Goal: Ask a question

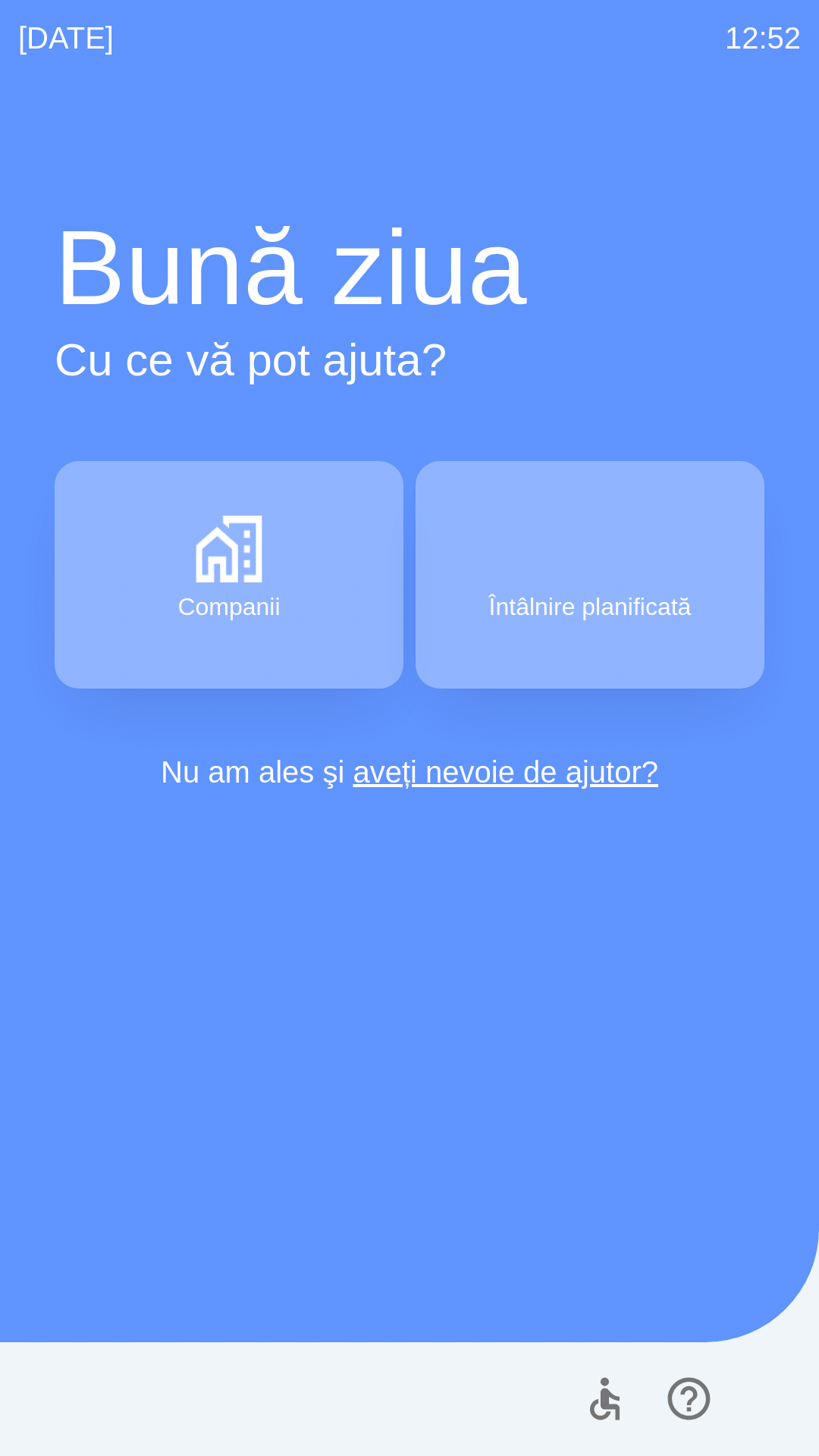
click at [0, 29] on div "[DATE] 12:52 Bună ziua Cu ce vă pot ajuta? Companii Întâlnire planificată Nu am…" at bounding box center [410, 728] width 819 height 1456
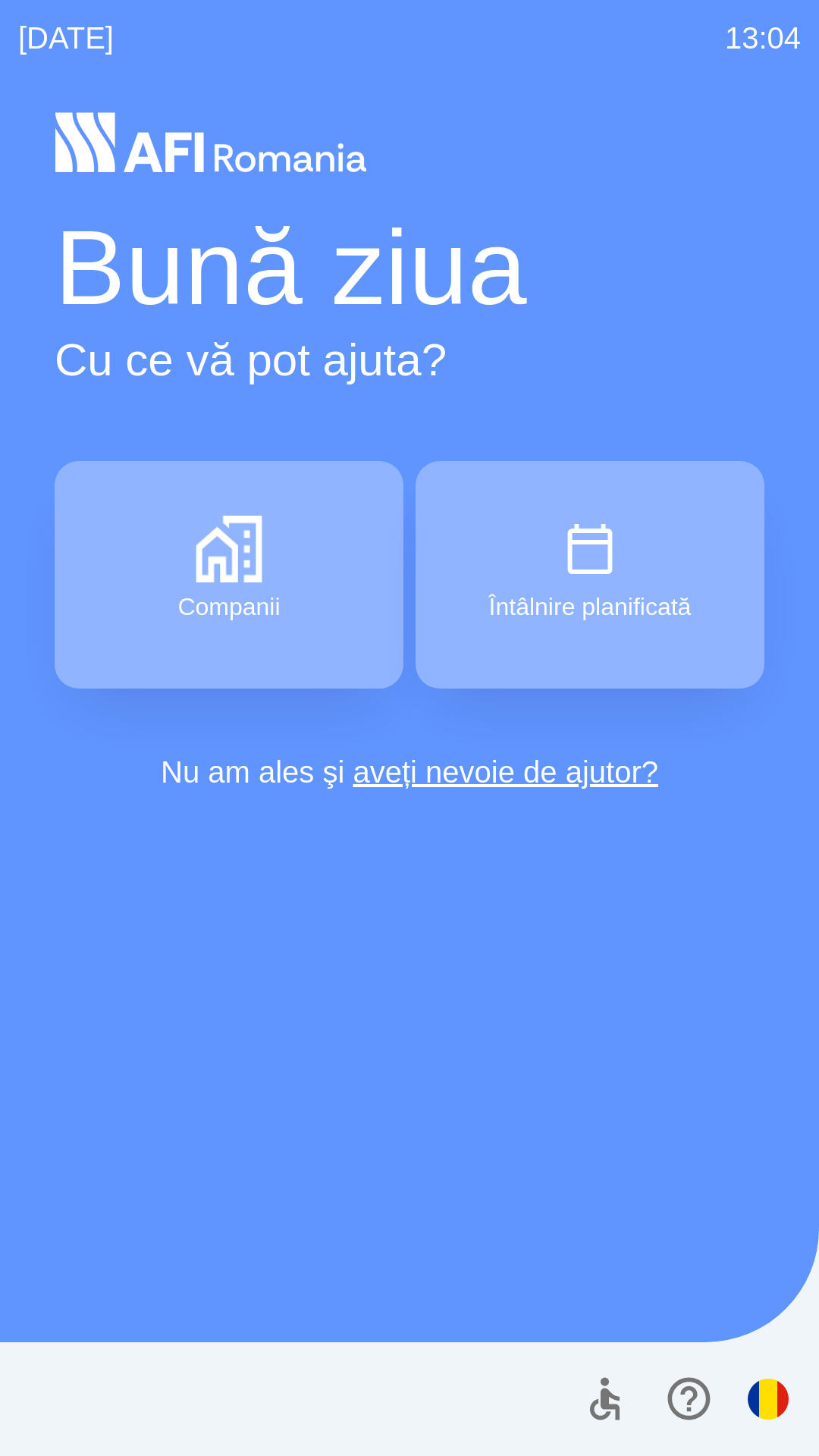
click at [0, 29] on div "[DATE] 13:04 Bună ziua Cu ce vă pot ajuta? Companii Întâlnire planificată Nu am…" at bounding box center [410, 728] width 819 height 1456
click at [0, 29] on div "[DATE] 13:06 Bună ziua Cu ce vă pot ajuta? Companii Întâlnire planificată Nu am…" at bounding box center [410, 728] width 819 height 1456
click at [0, 29] on div "[DATE] 13:13 Bună ziua Cu ce vă pot ajuta? Companii Întâlnire planificată Nu am…" at bounding box center [410, 728] width 819 height 1456
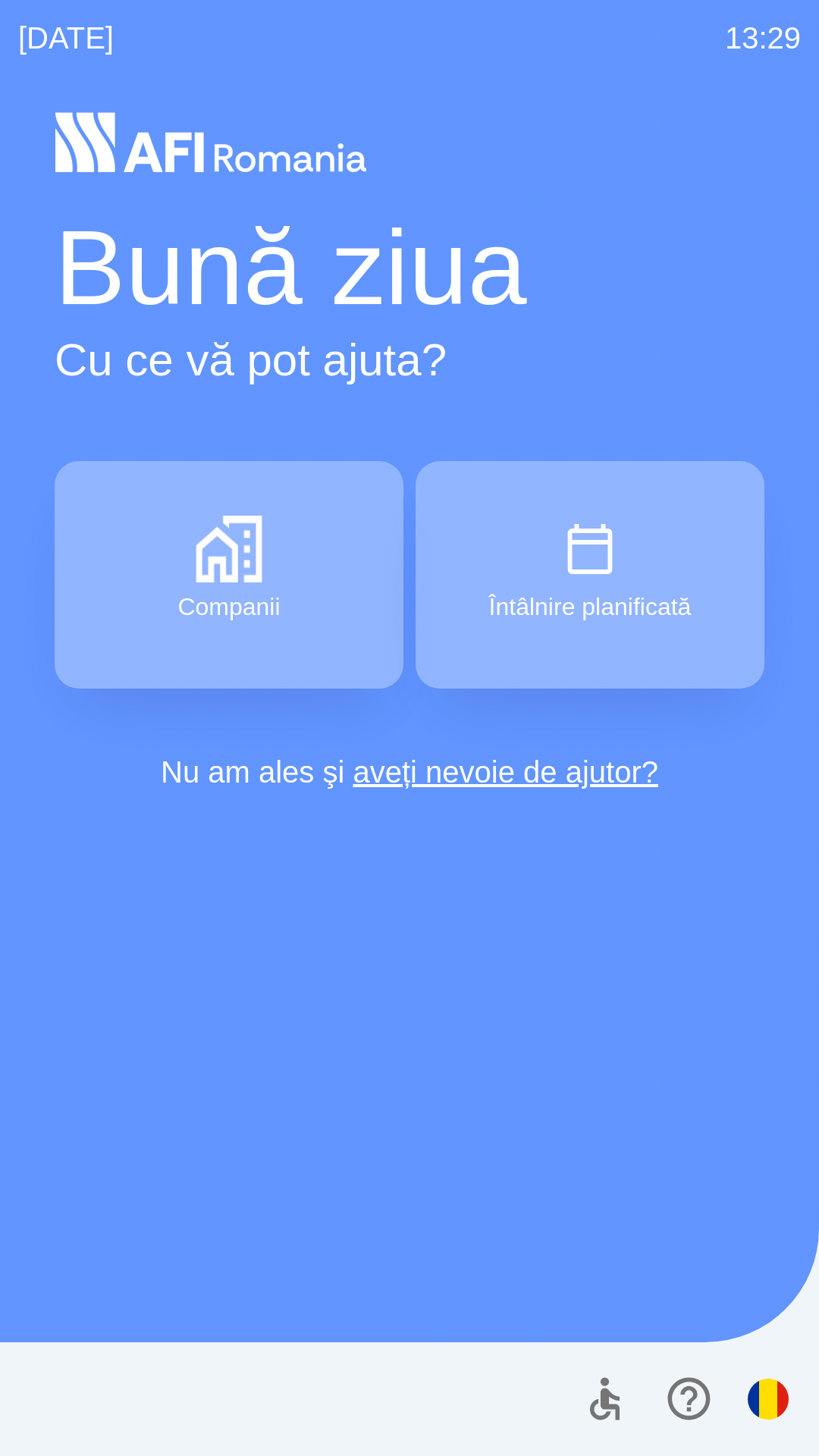
click at [0, 29] on div "[DATE] 13:29 Bună ziua Cu ce vă pot ajuta? Companii Întâlnire planificată Nu am…" at bounding box center [410, 728] width 819 height 1456
click at [0, 29] on div "[DATE] 13:36 Bună ziua Cu ce vă pot ajuta? Companii Întâlnire planificată Nu am…" at bounding box center [410, 728] width 819 height 1456
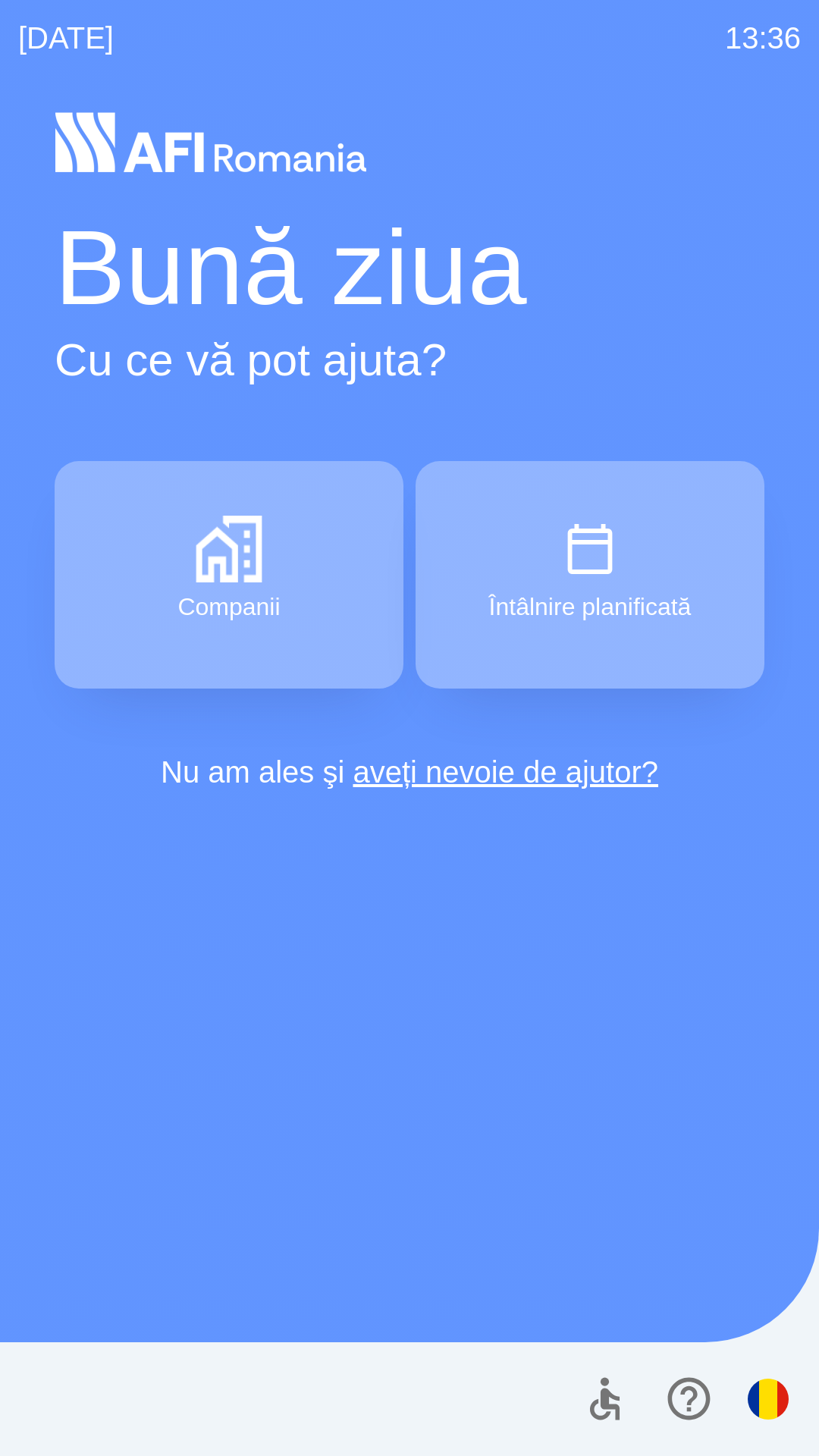
click at [0, 29] on div "[DATE] 13:36 Bună ziua Cu ce vă pot ajuta? Companii Întâlnire planificată Nu am…" at bounding box center [410, 728] width 819 height 1456
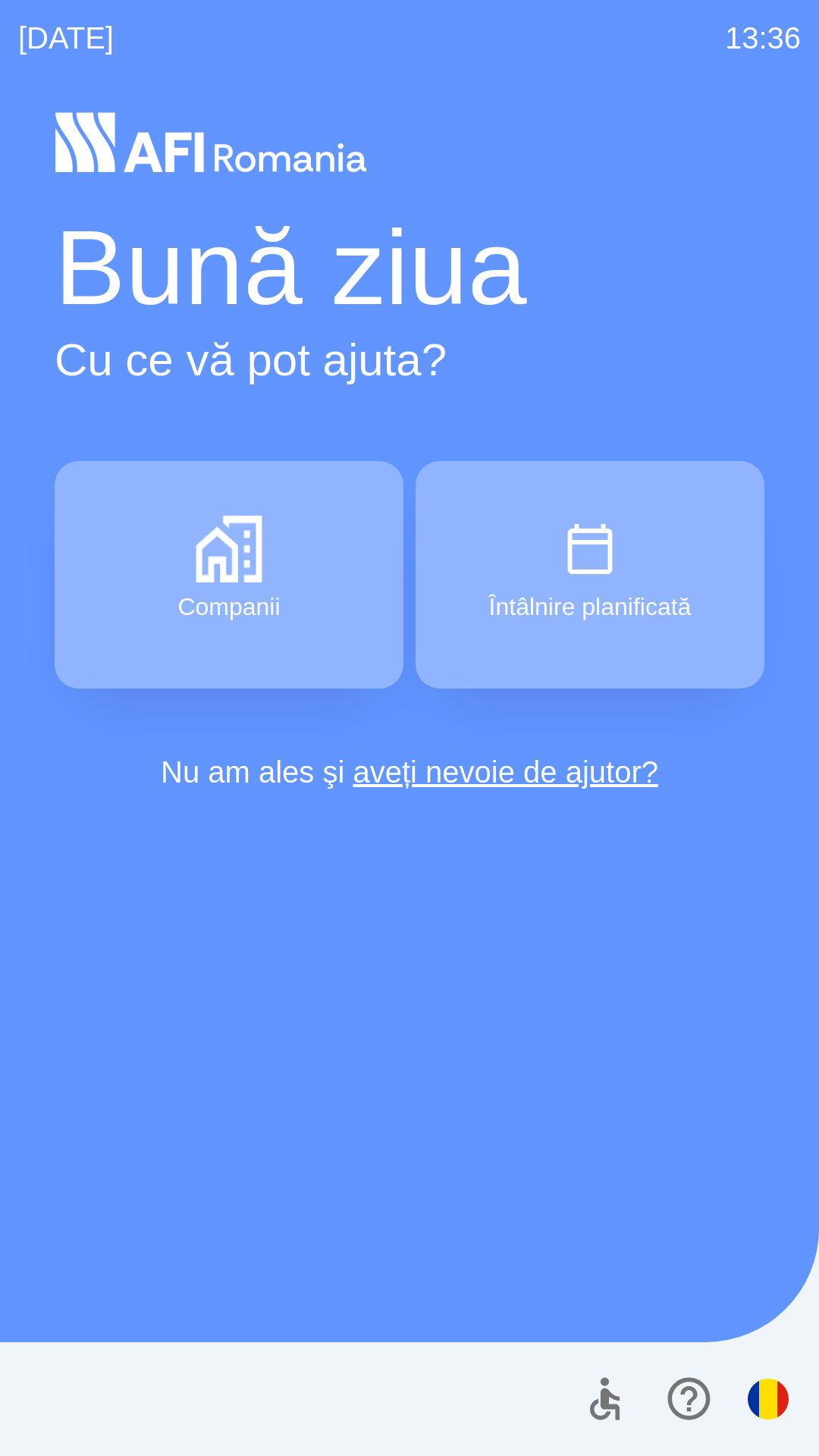
click at [0, 29] on div "[DATE] 13:36 Bună ziua Cu ce vă pot ajuta? Companii Întâlnire planificată Nu am…" at bounding box center [410, 728] width 819 height 1456
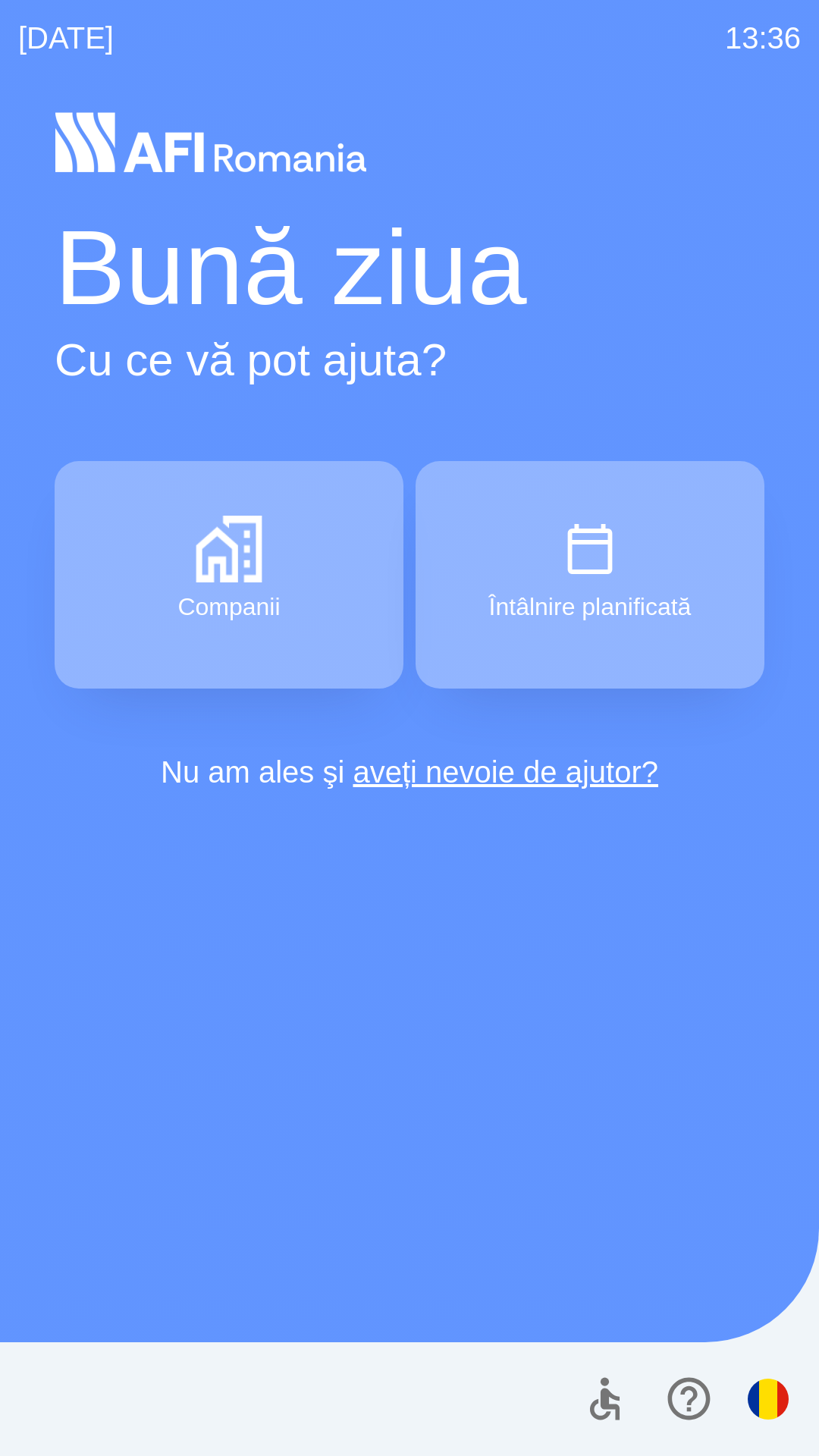
click at [0, 29] on div "[DATE] 13:36 Bună ziua Cu ce vă pot ajuta? Companii Întâlnire planificată Nu am…" at bounding box center [410, 728] width 819 height 1456
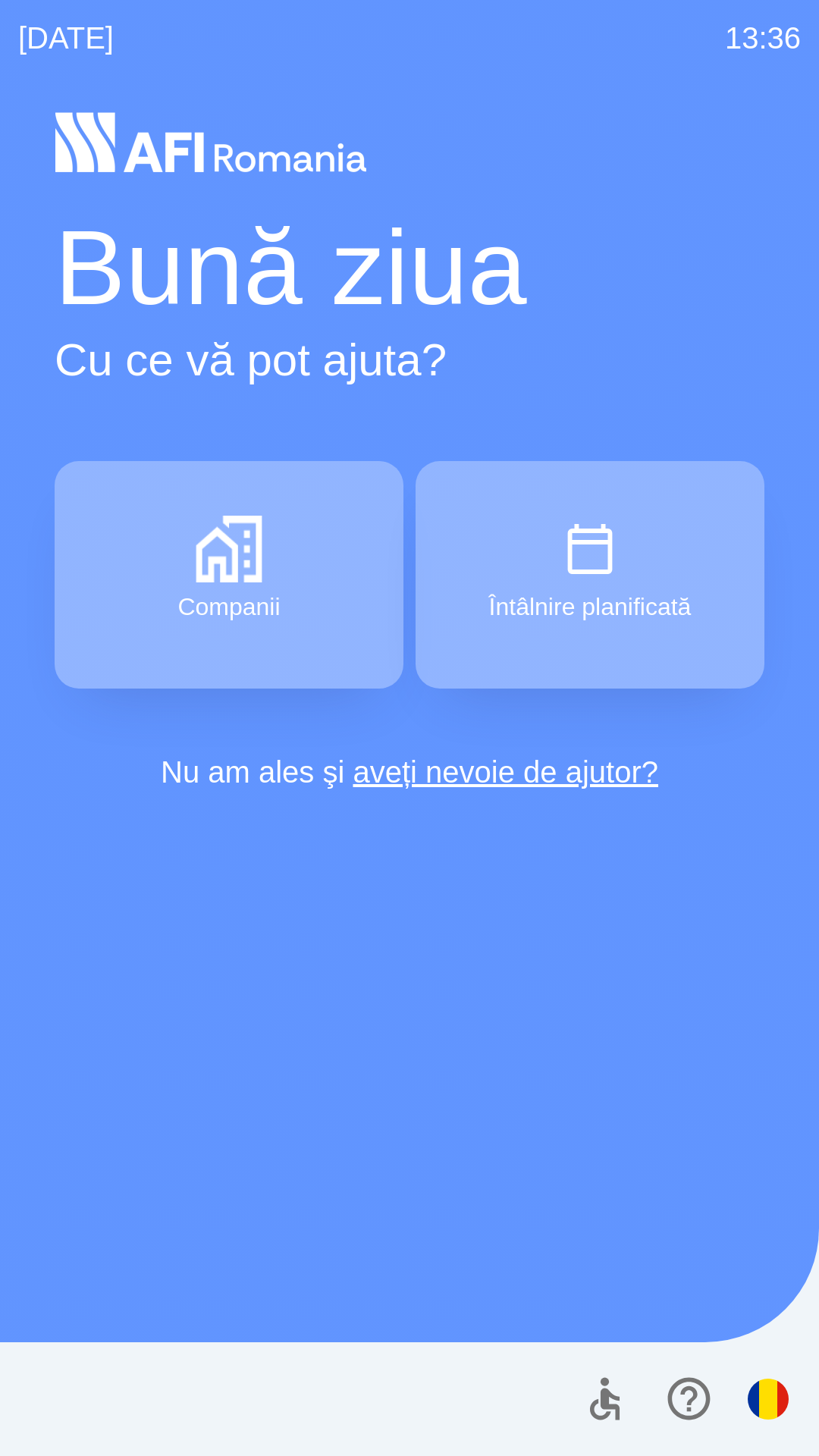
click at [0, 29] on div "[DATE] 13:36 Bună ziua Cu ce vă pot ajuta? Companii Întâlnire planificată Nu am…" at bounding box center [410, 728] width 819 height 1456
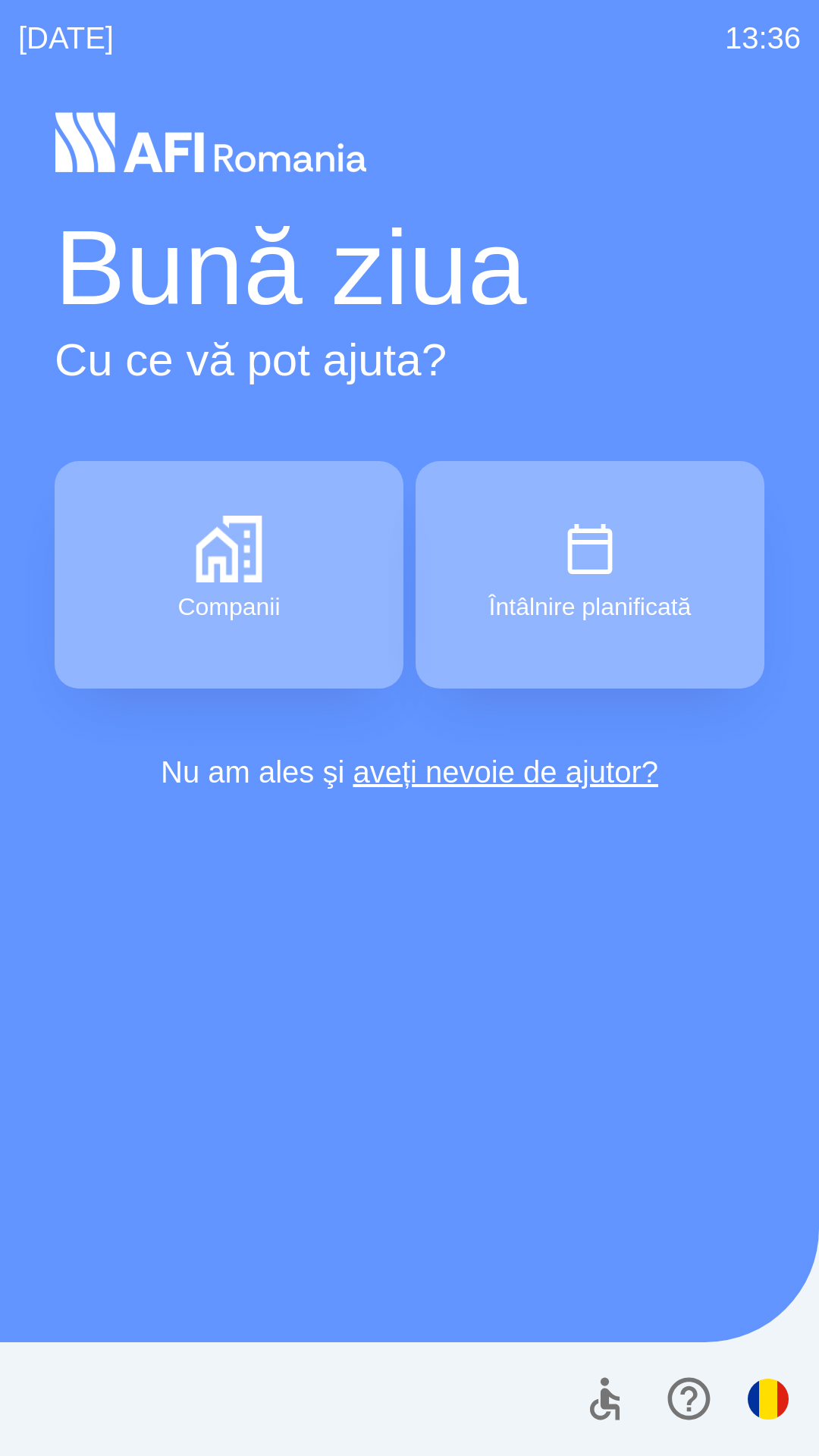
click at [0, 29] on div "[DATE] 13:36 Bună ziua Cu ce vă pot ajuta? Companii Întâlnire planificată Nu am…" at bounding box center [410, 728] width 819 height 1456
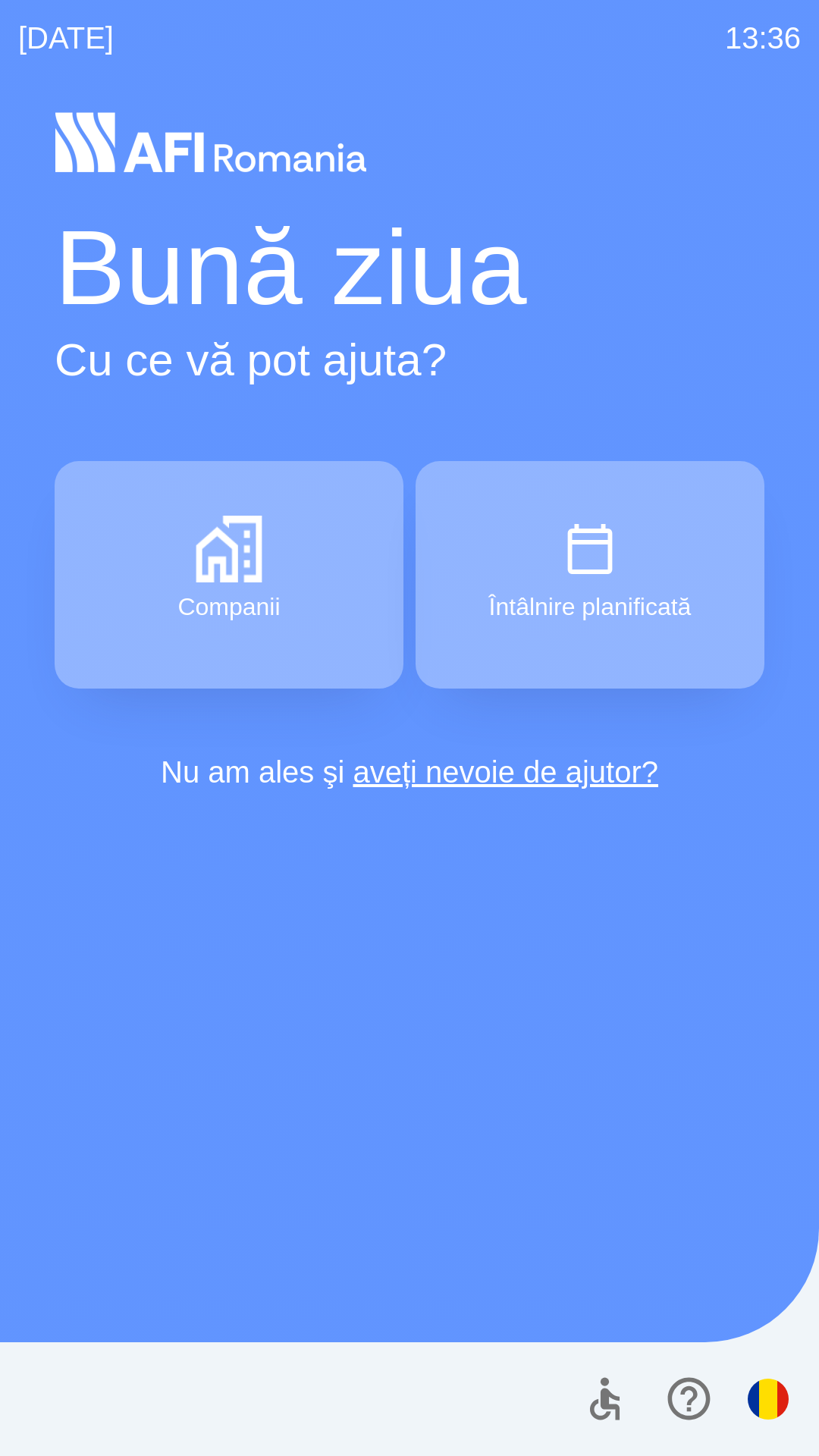
click at [0, 29] on div "[DATE] 13:36 Bună ziua Cu ce vă pot ajuta? Companii Întâlnire planificată Nu am…" at bounding box center [410, 728] width 819 height 1456
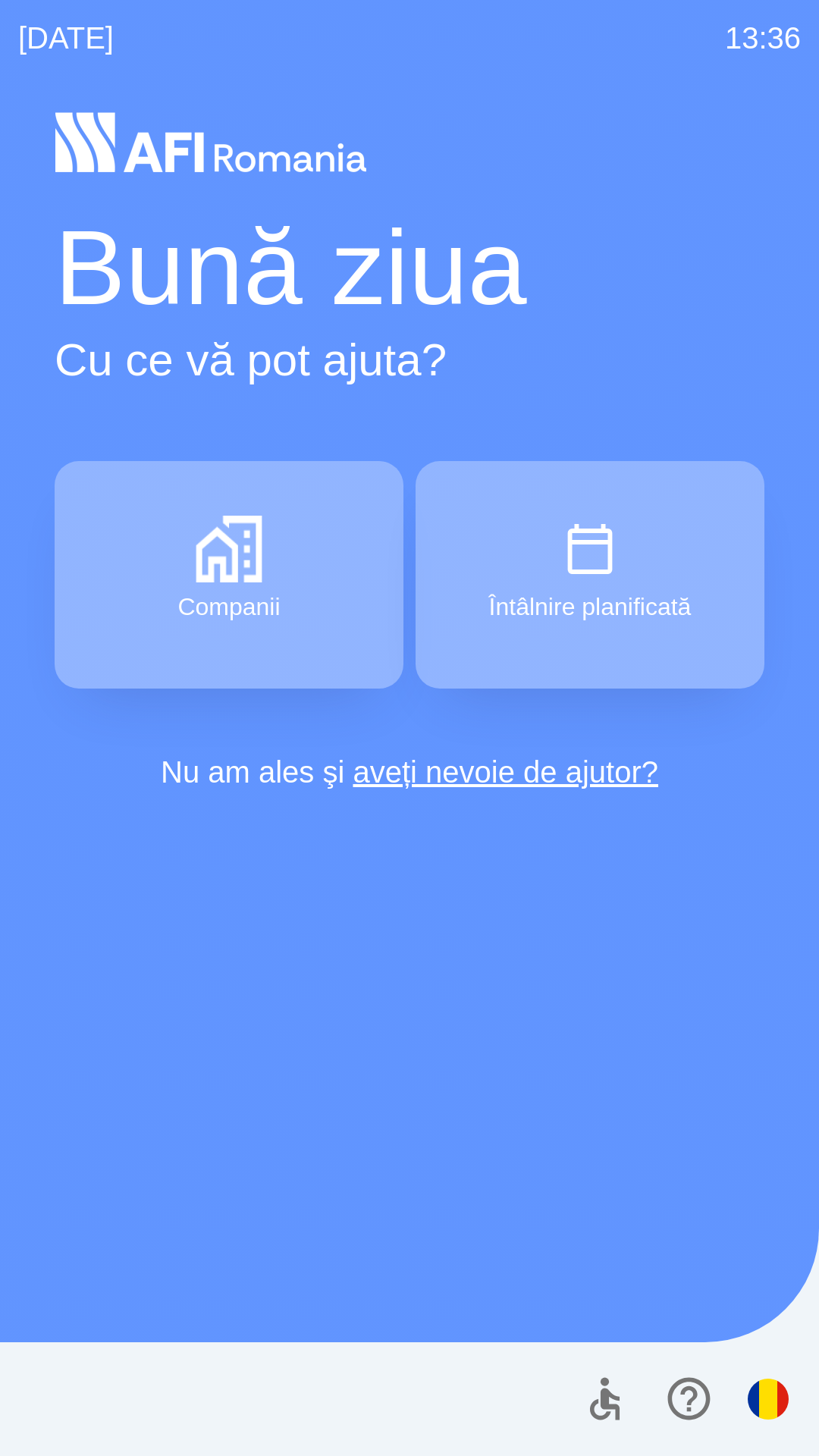
click at [0, 29] on div "[DATE] 13:36 Bună ziua Cu ce vă pot ajuta? Companii Întâlnire planificată Nu am…" at bounding box center [410, 728] width 819 height 1456
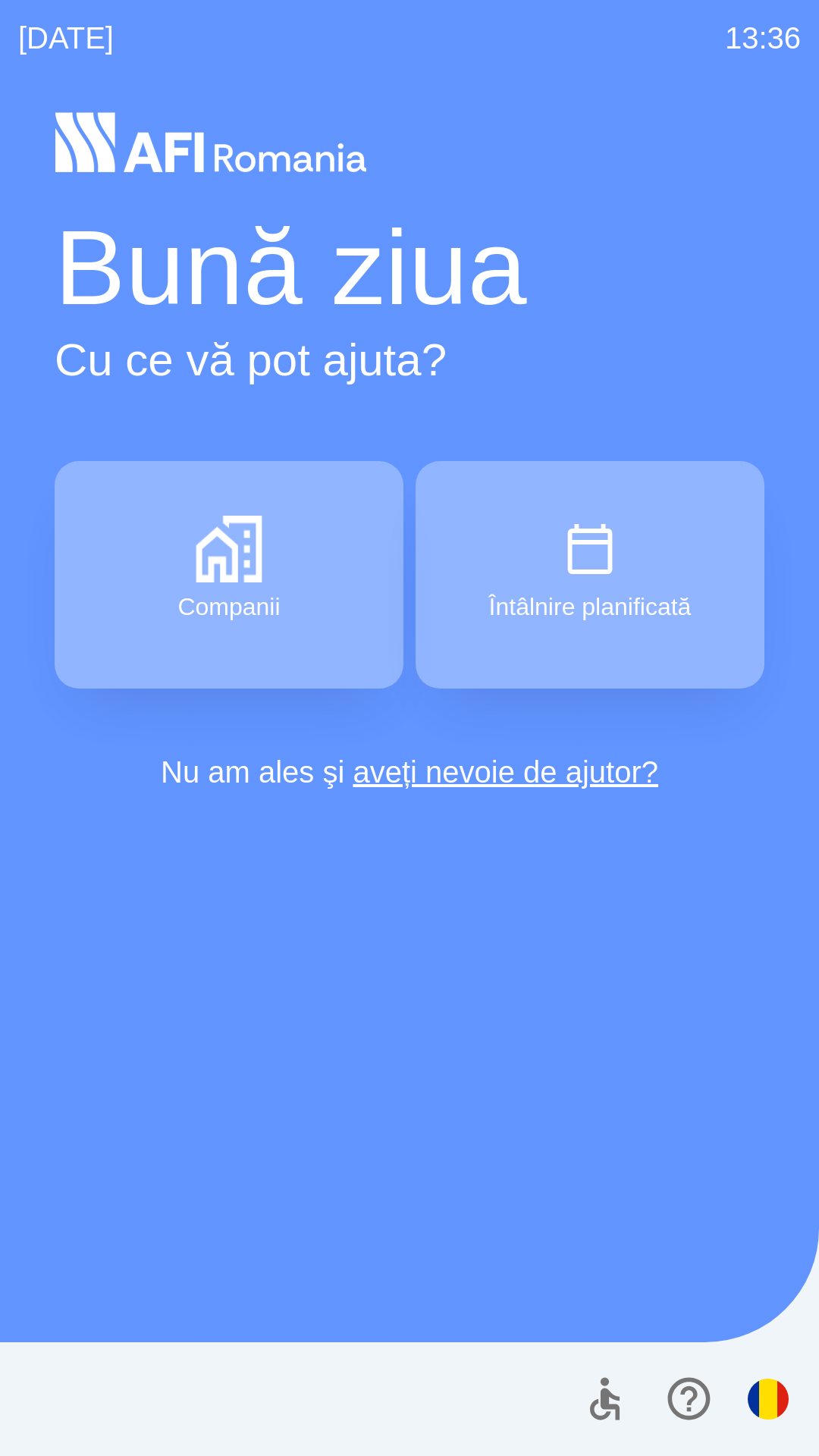
click at [0, 29] on div "[DATE] 13:36 Bună ziua Cu ce vă pot ajuta? Companii Întâlnire planificată Nu am…" at bounding box center [410, 728] width 819 height 1456
click at [0, 29] on div "[DATE] 13:37 Bună ziua Cu ce vă pot ajuta? Companii Întâlnire planificată Nu am…" at bounding box center [410, 728] width 819 height 1456
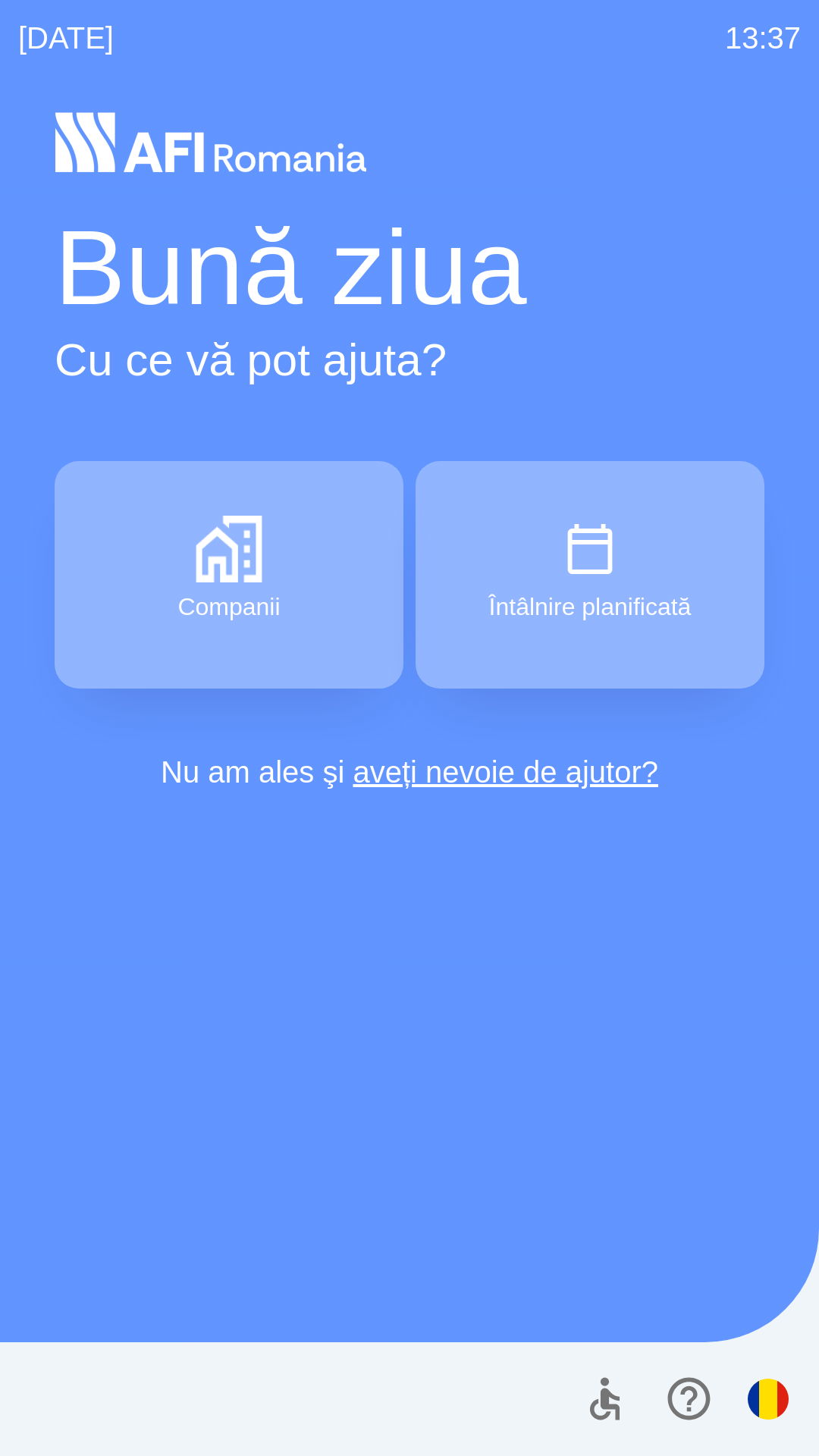
click at [0, 29] on div "[DATE] 13:37 Bună ziua Cu ce vă pot ajuta? Companii Întâlnire planificată Nu am…" at bounding box center [410, 728] width 819 height 1456
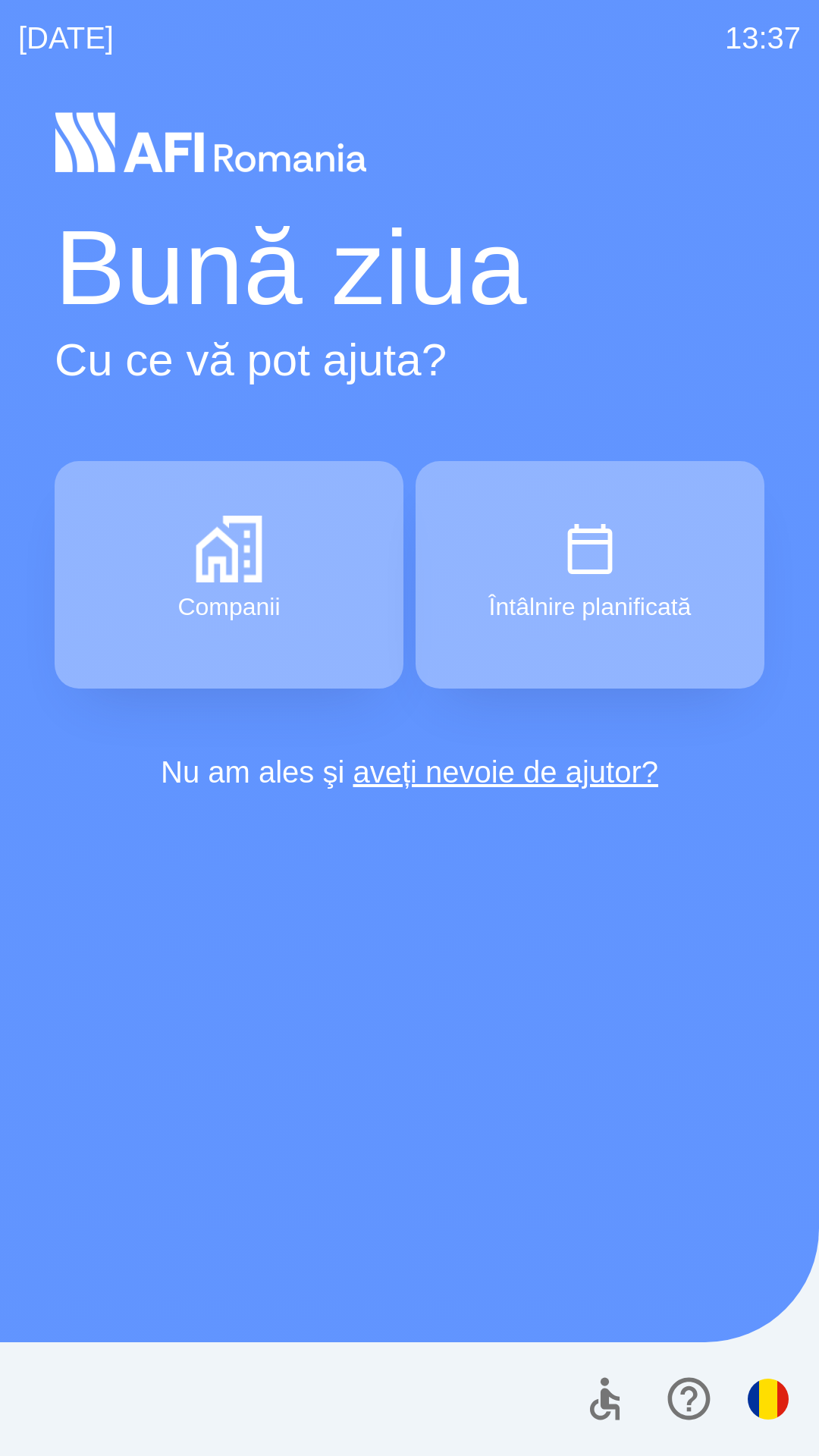
click at [0, 29] on div "[DATE] 13:37 Bună ziua Cu ce vă pot ajuta? Companii Întâlnire planificată Nu am…" at bounding box center [410, 728] width 819 height 1456
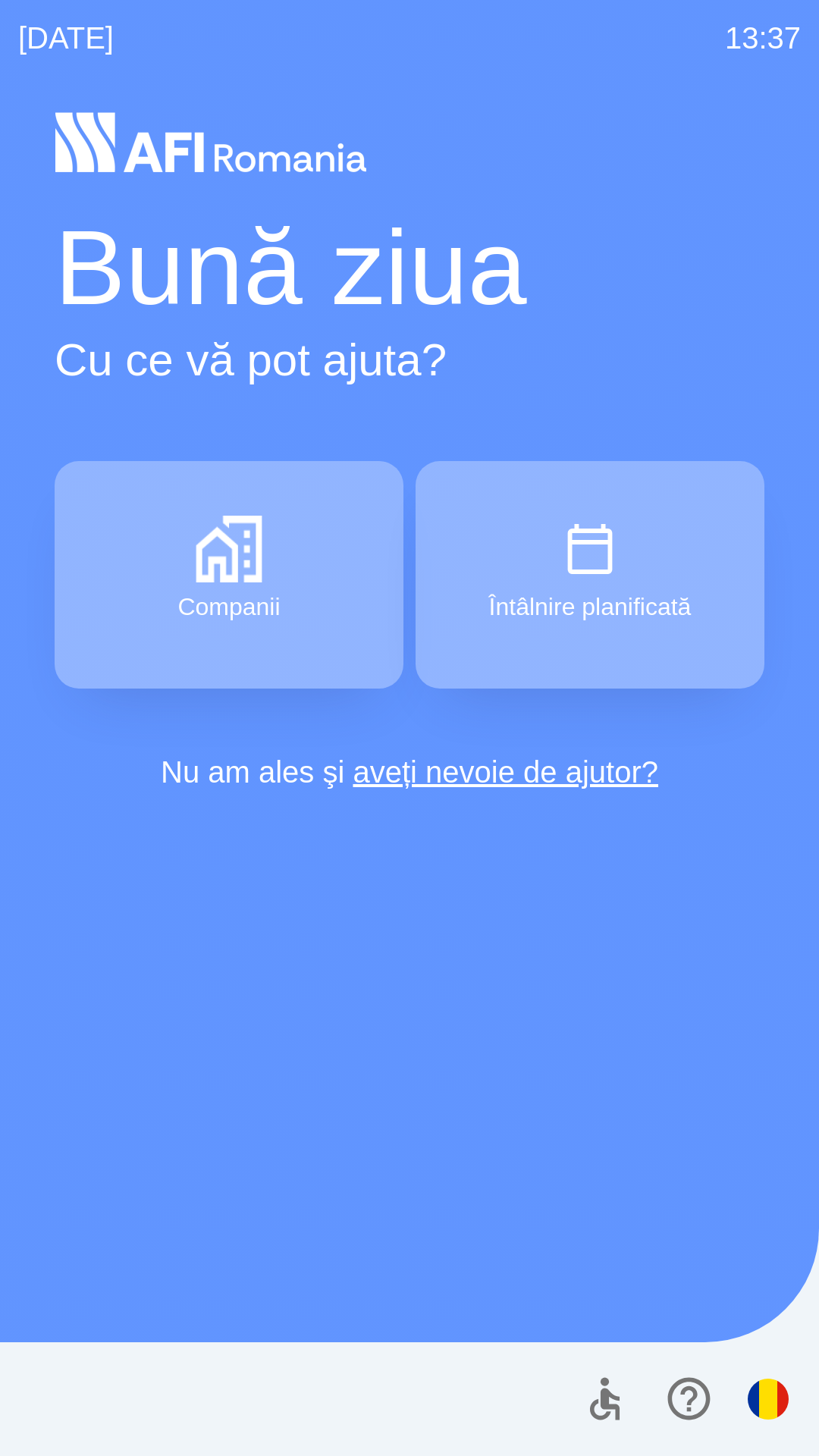
click at [0, 29] on div "[DATE] 13:37 Bună ziua Cu ce vă pot ajuta? Companii Întâlnire planificată Nu am…" at bounding box center [410, 728] width 819 height 1456
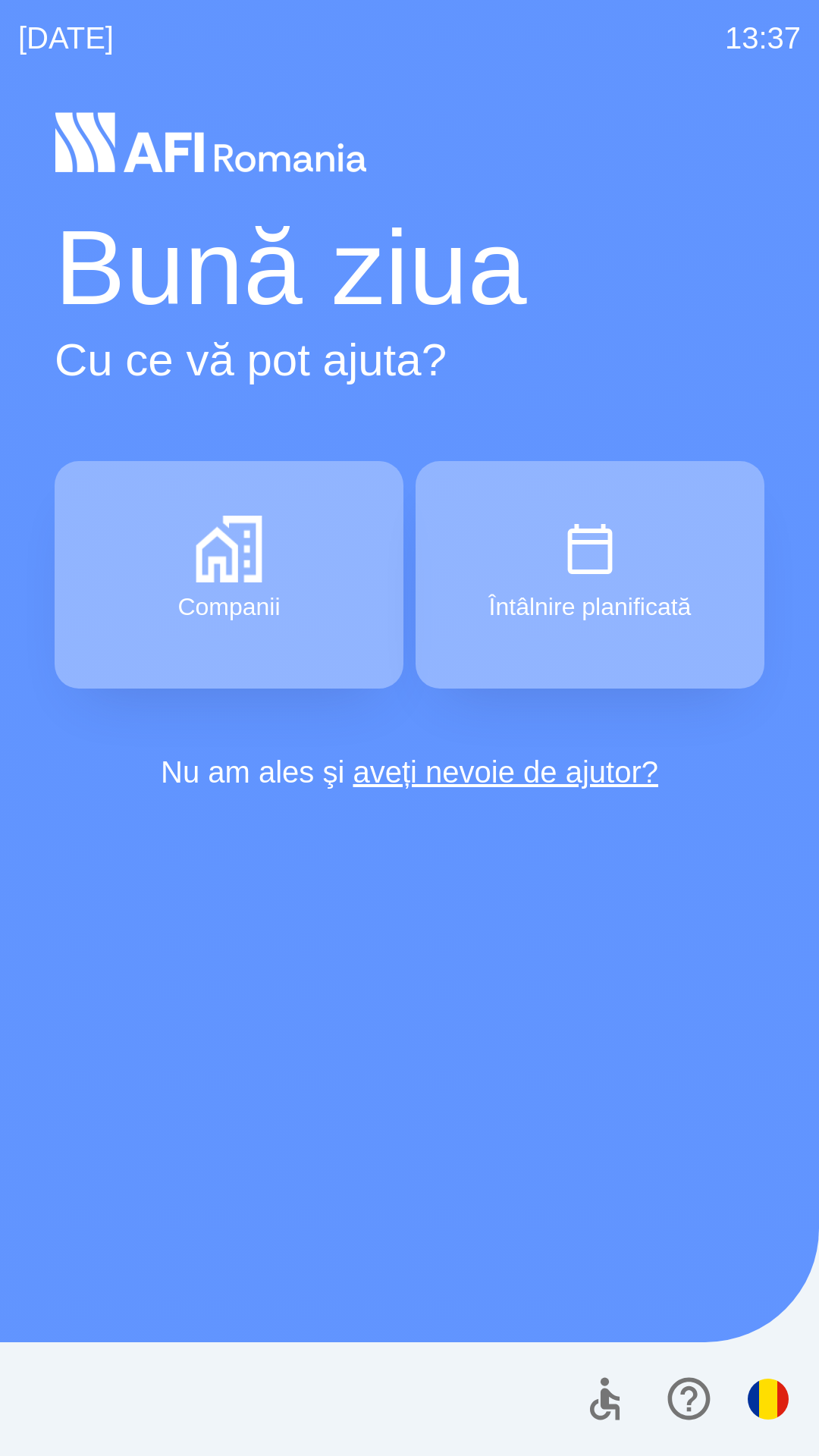
click at [0, 29] on div "[DATE] 13:37 Bună ziua Cu ce vă pot ajuta? Companii Întâlnire planificată Nu am…" at bounding box center [410, 728] width 819 height 1456
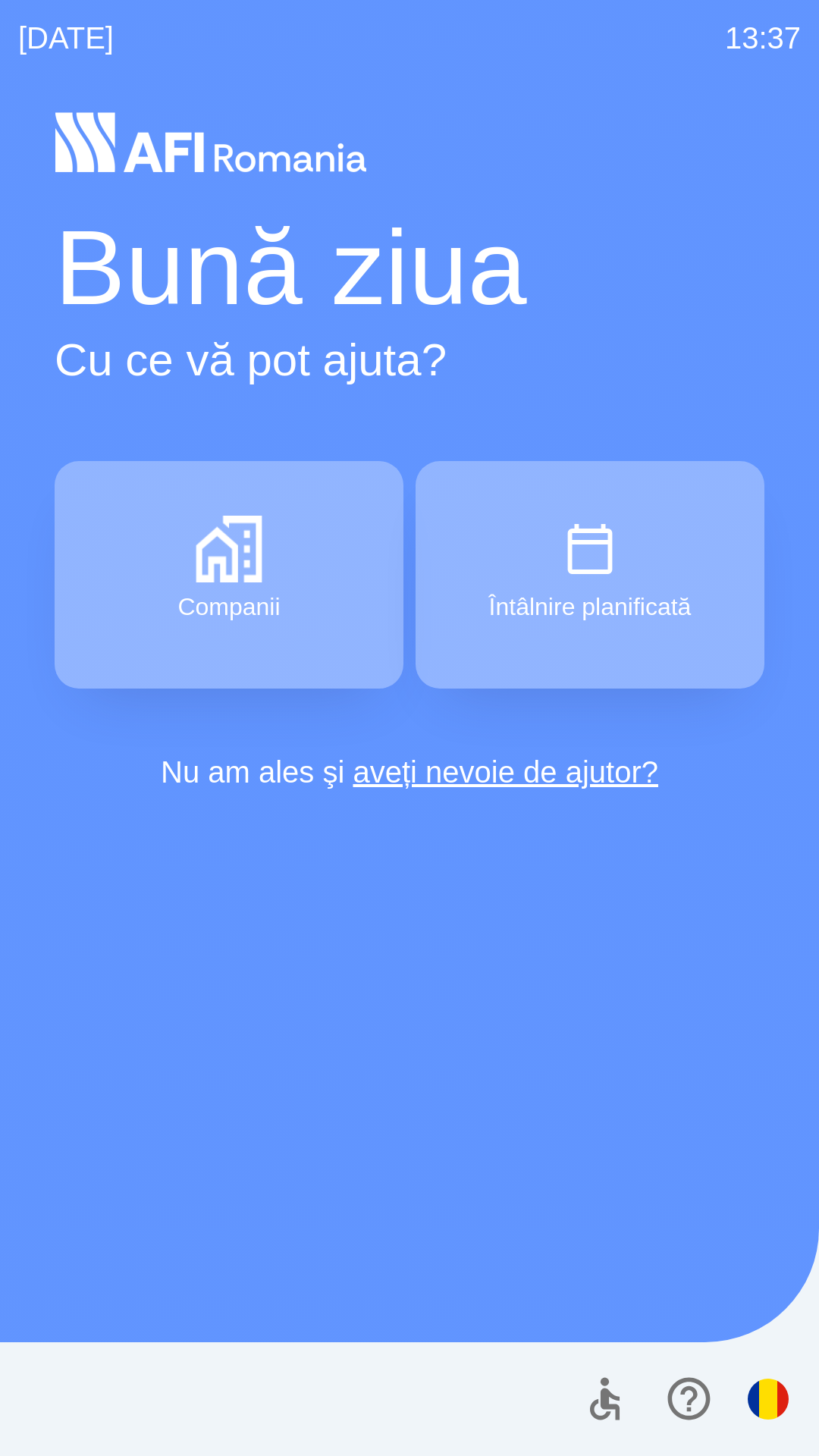
click at [0, 29] on div "[DATE] 13:37 Bună ziua Cu ce vă pot ajuta? Companii Întâlnire planificată Nu am…" at bounding box center [410, 728] width 819 height 1456
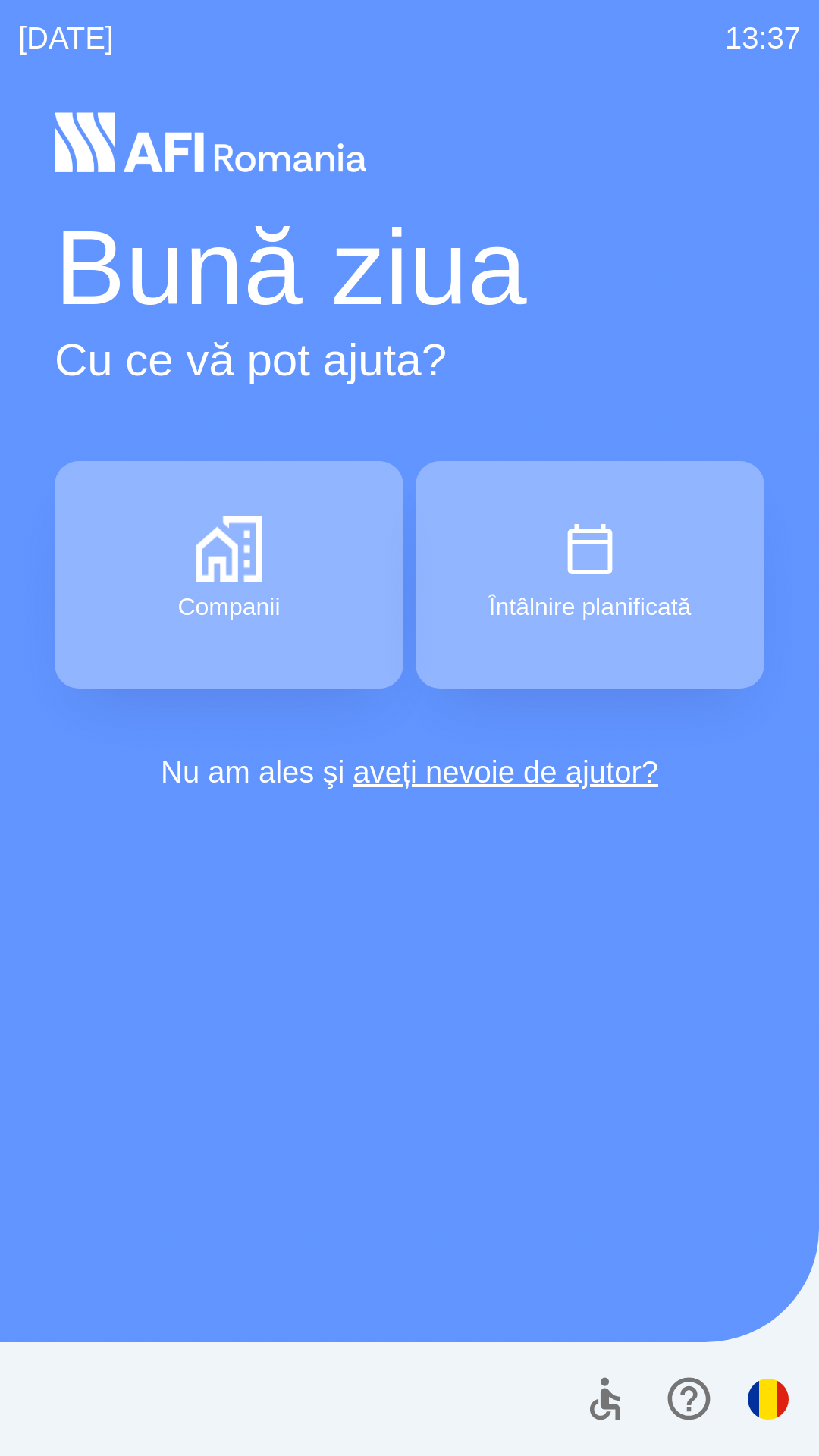
click at [0, 29] on div "[DATE] 13:37 Bună ziua Cu ce vă pot ajuta? Companii Întâlnire planificată Nu am…" at bounding box center [410, 728] width 819 height 1456
click at [0, 29] on div "[DATE] 13:38 Bună ziua Cu ce vă pot ajuta? Companii Întâlnire planificată Nu am…" at bounding box center [410, 728] width 819 height 1456
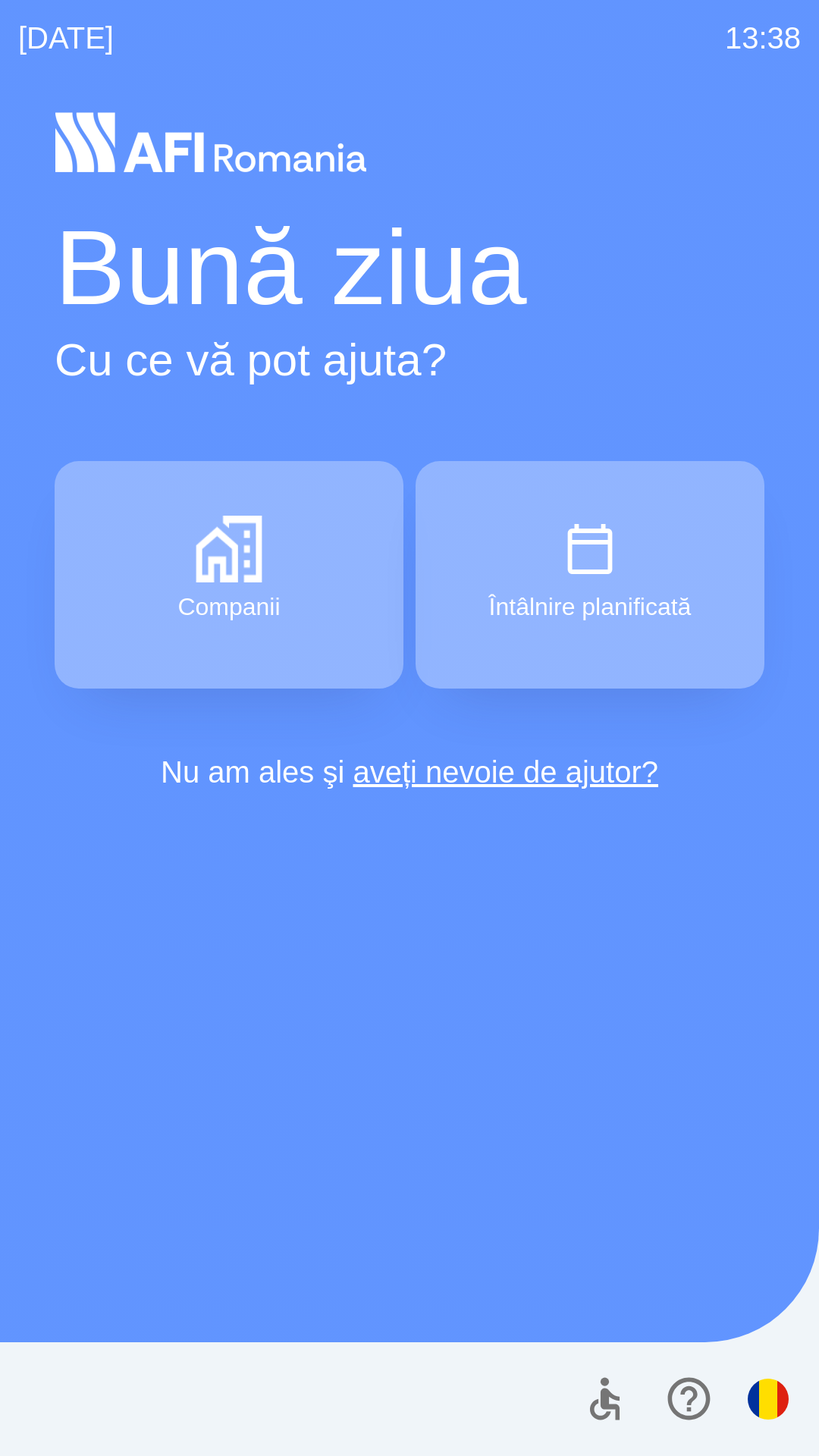
click at [0, 29] on div "[DATE] 13:38 Bună ziua Cu ce vă pot ajuta? Companii Întâlnire planificată Nu am…" at bounding box center [410, 728] width 819 height 1456
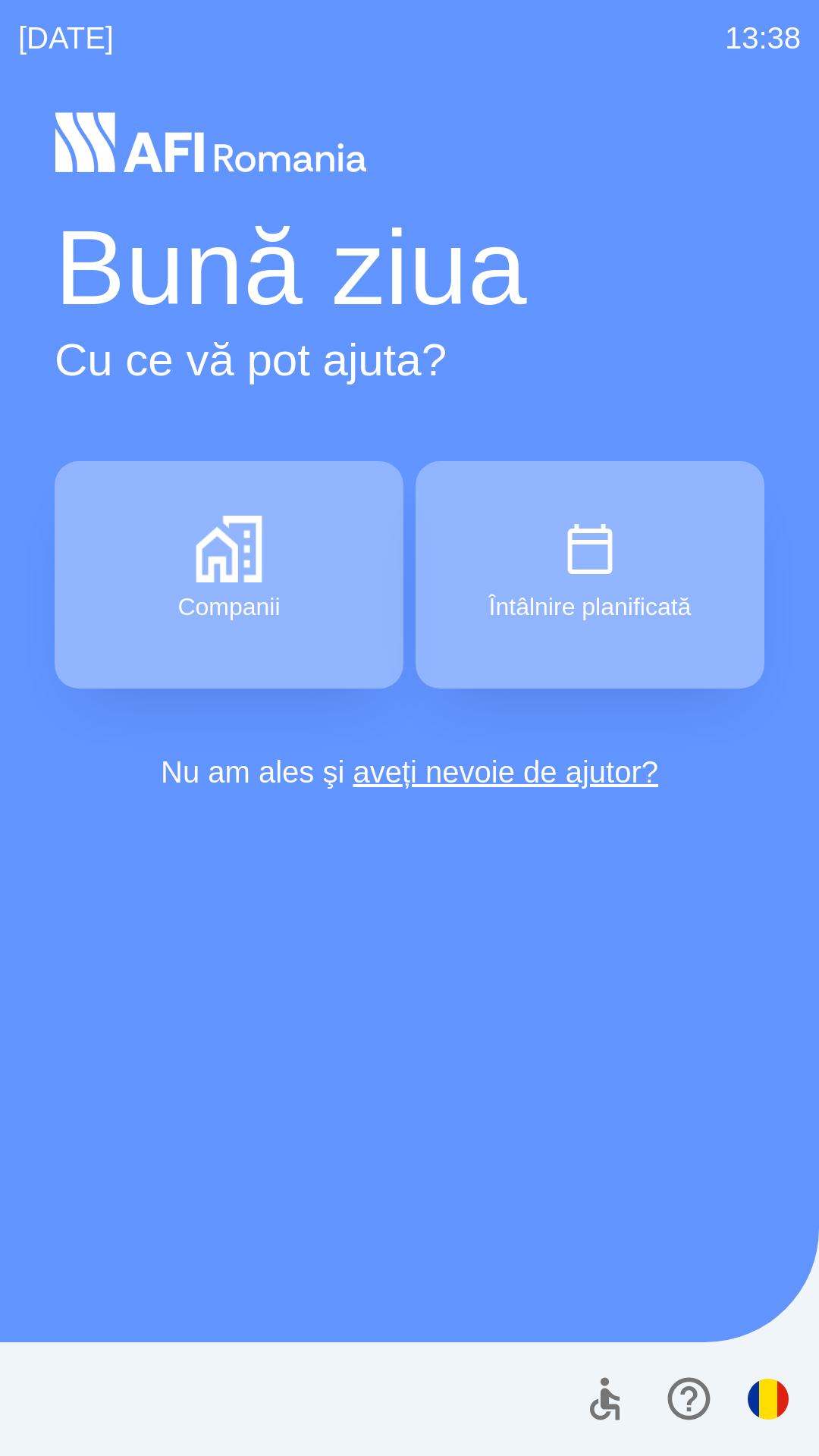
click at [0, 29] on div "[DATE] 13:38 Bună ziua Cu ce vă pot ajuta? Companii Întâlnire planificată Nu am…" at bounding box center [410, 728] width 819 height 1456
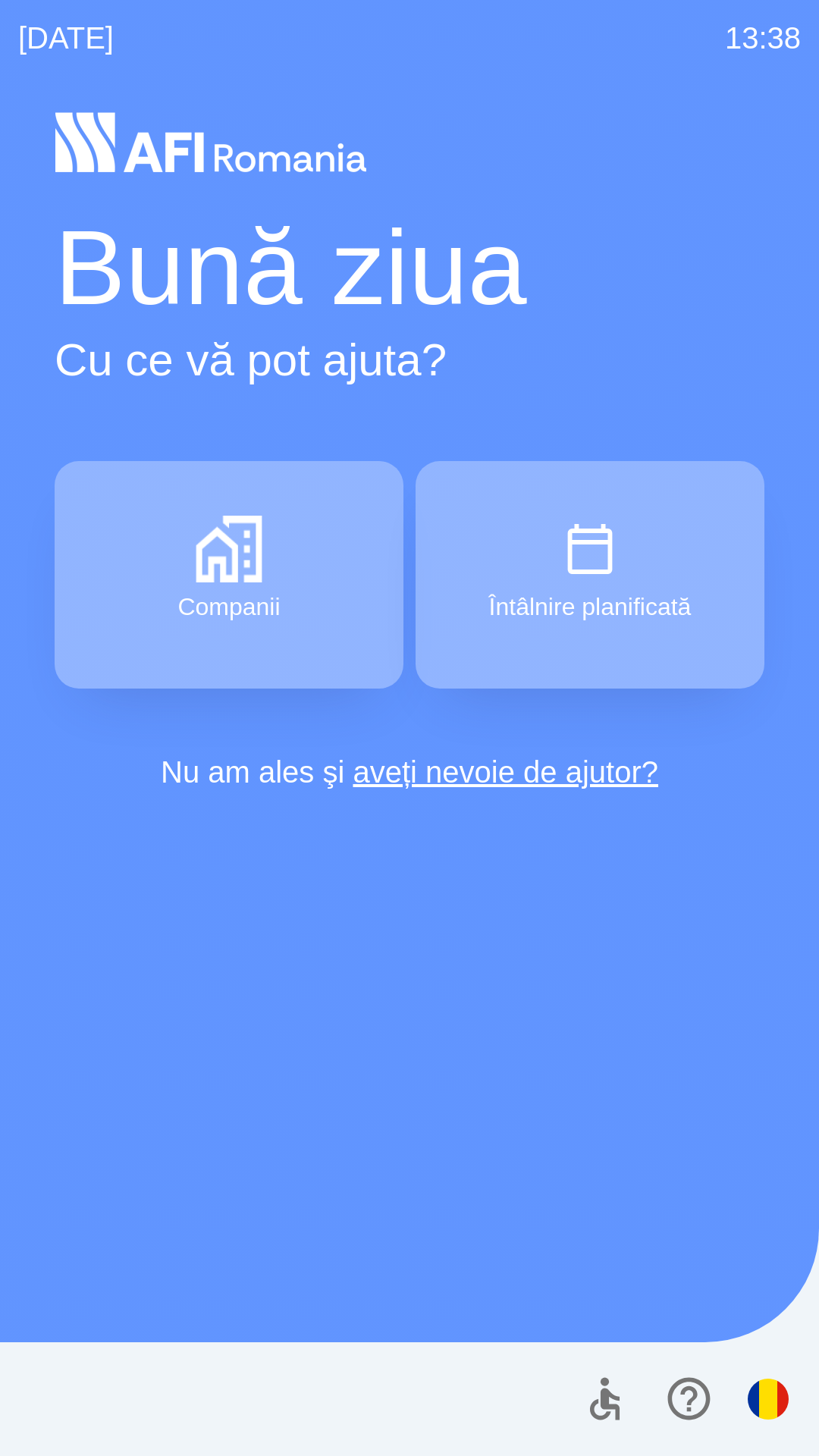
click at [0, 29] on div "[DATE] 13:38 Bună ziua Cu ce vă pot ajuta? Companii Întâlnire planificată Nu am…" at bounding box center [410, 728] width 819 height 1456
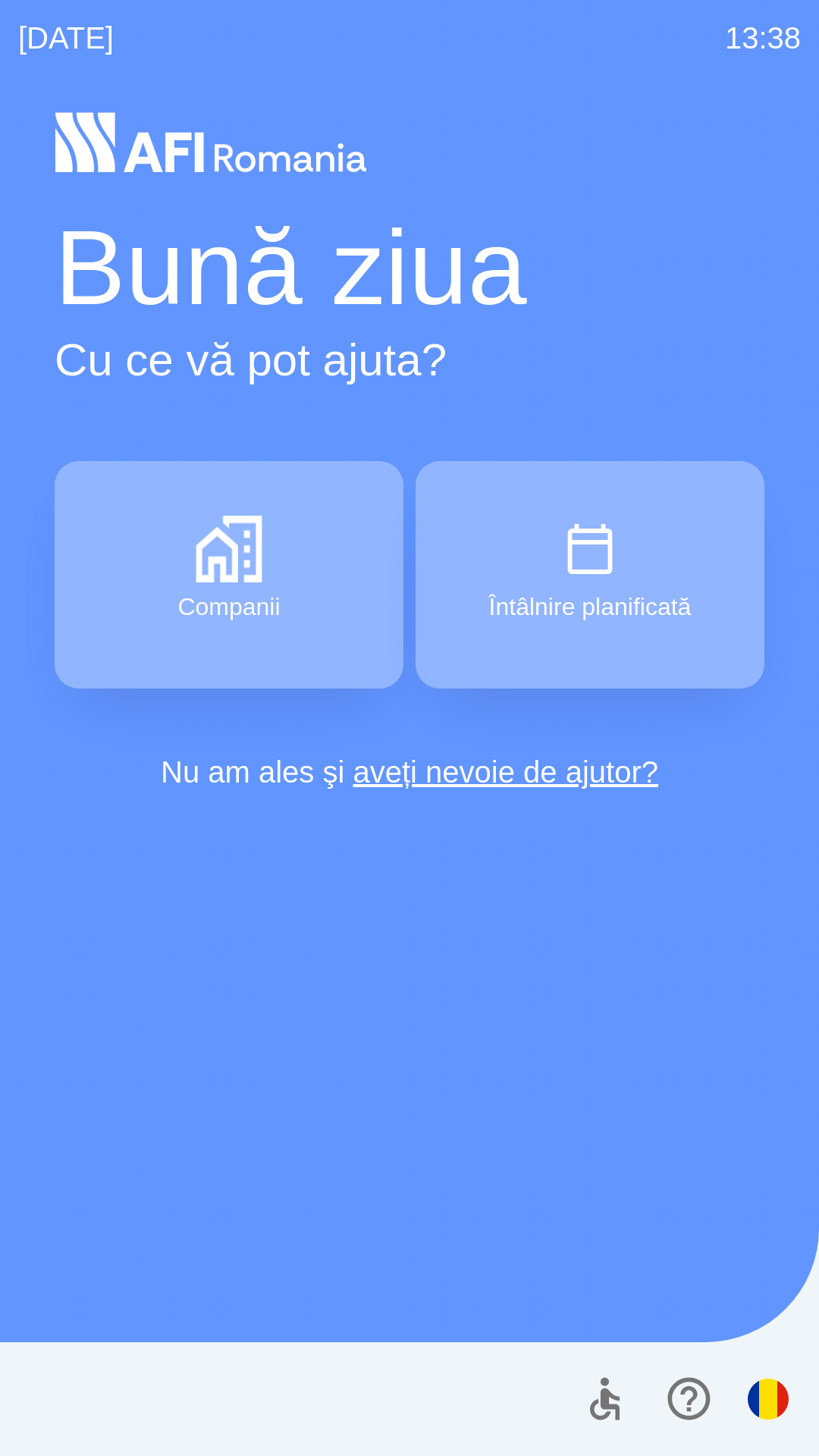
click at [0, 29] on div "[DATE] 13:38 Bună ziua Cu ce vă pot ajuta? Companii Întâlnire planificată Nu am…" at bounding box center [410, 728] width 819 height 1456
click at [0, 29] on div "[DATE] 13:51 Bună ziua Cu ce vă pot ajuta? Companii Întâlnire planificată Nu am…" at bounding box center [410, 728] width 819 height 1456
click at [0, 29] on div "[DATE] 13:56 Bună ziua Cu ce vă pot ajuta? Companii Întâlnire planificată Nu am…" at bounding box center [410, 728] width 819 height 1456
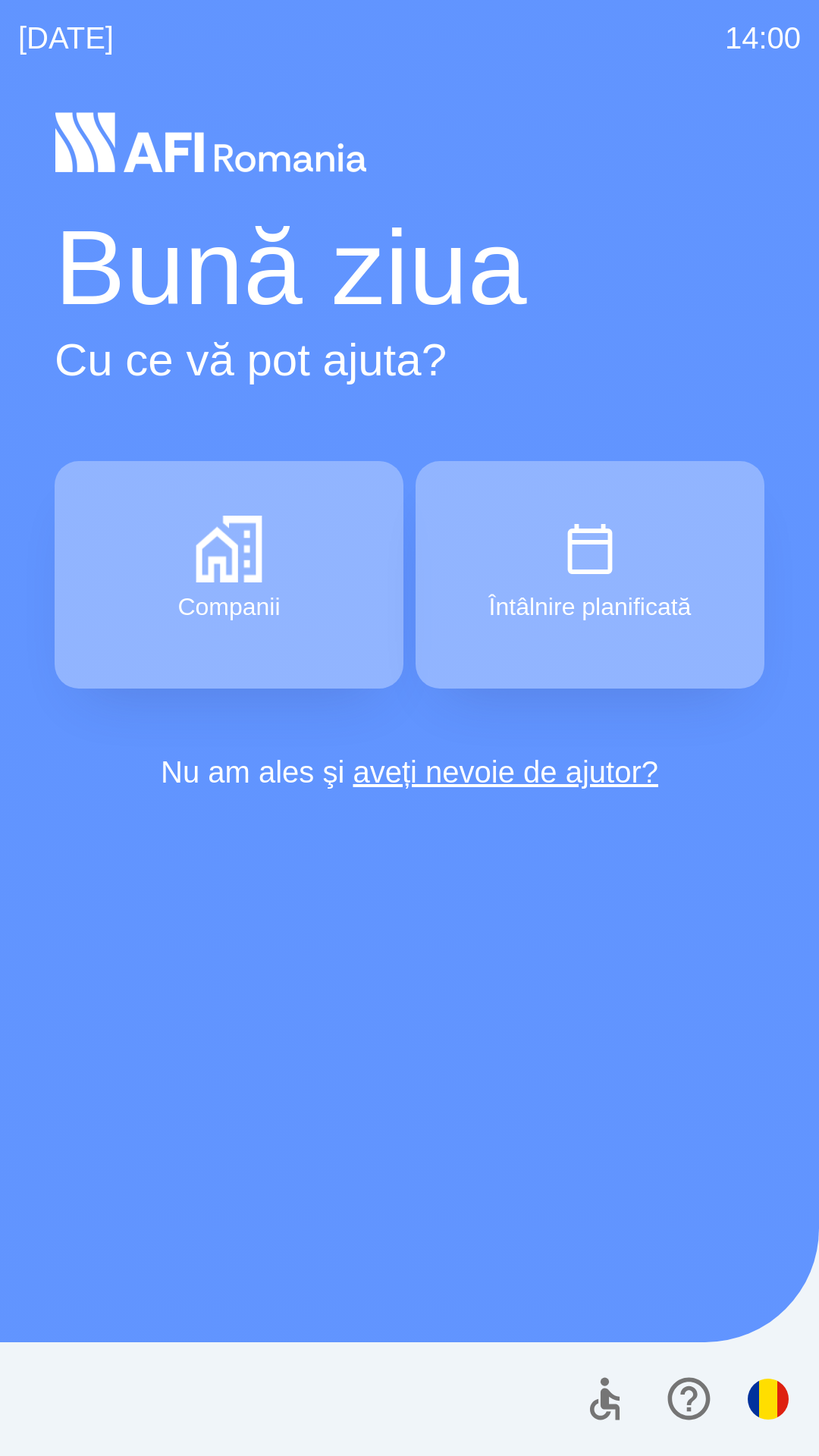
click at [0, 29] on div "[DATE] 14:00 Bună ziua Cu ce vă pot ajuta? Companii Întâlnire planificată Nu am…" at bounding box center [410, 728] width 819 height 1456
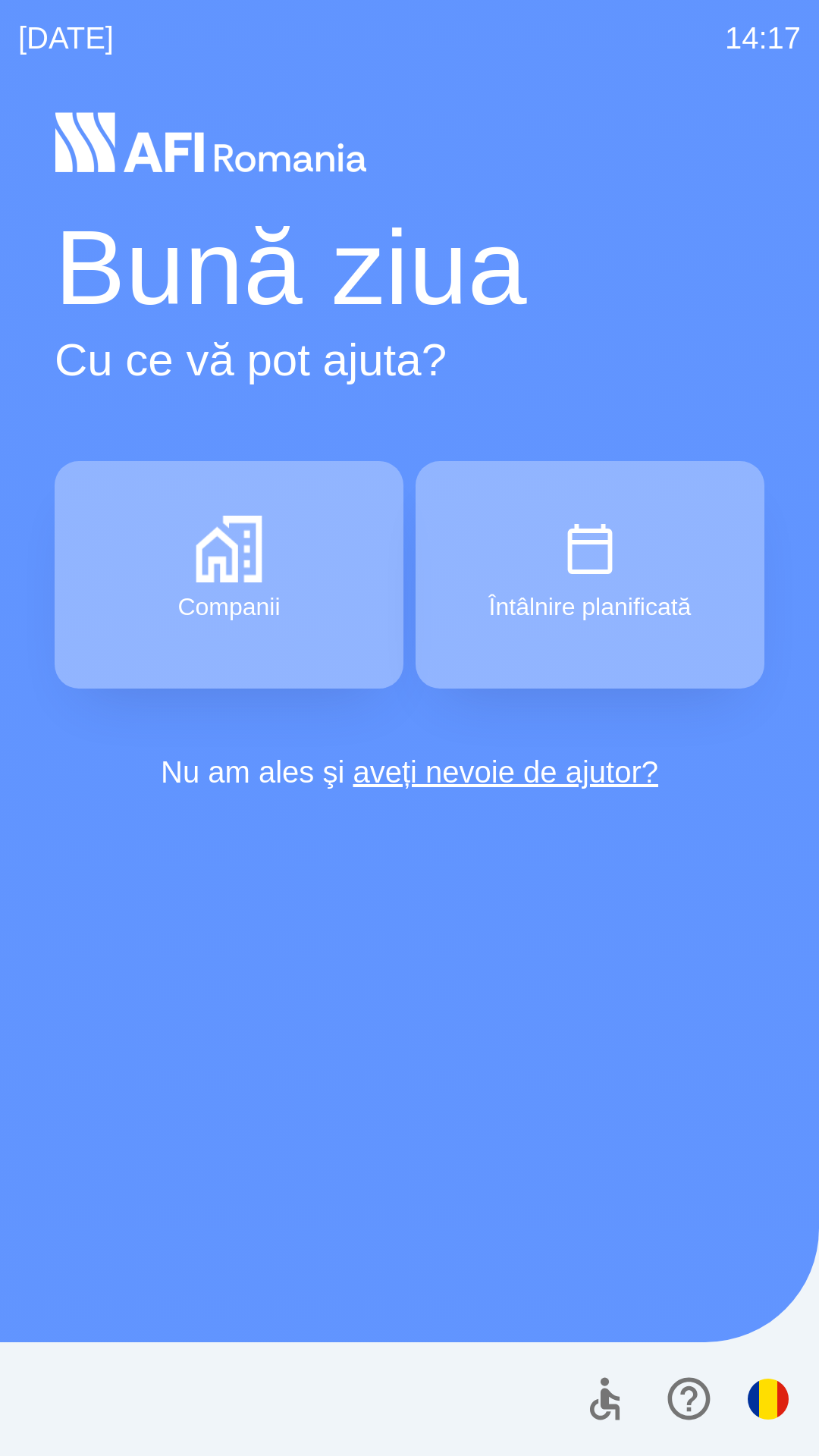
click at [0, 0] on div "[DATE] 14:17 Bună ziua Cu ce vă pot ajuta? Companii Întâlnire planificată Nu am…" at bounding box center [410, 728] width 819 height 1456
click at [0, 0] on div "[DATE] 14:18 Bună ziua Cu ce vă pot ajuta? Companii Întâlnire planificată Nu am…" at bounding box center [410, 728] width 819 height 1456
